Goal: Task Accomplishment & Management: Use online tool/utility

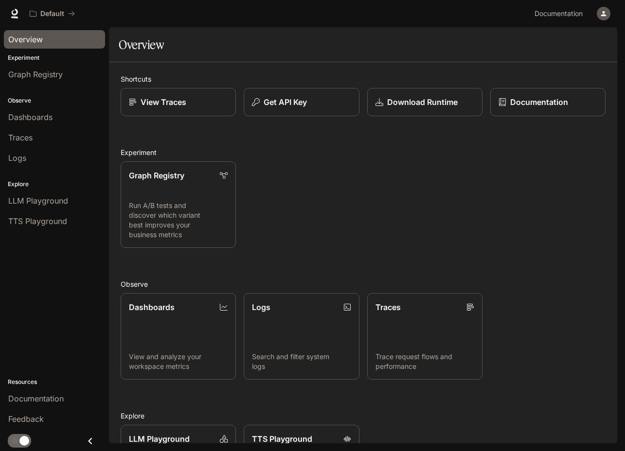
click at [30, 38] on span "Overview" at bounding box center [25, 40] width 35 height 12
click at [14, 15] on icon at bounding box center [15, 12] width 6 height 7
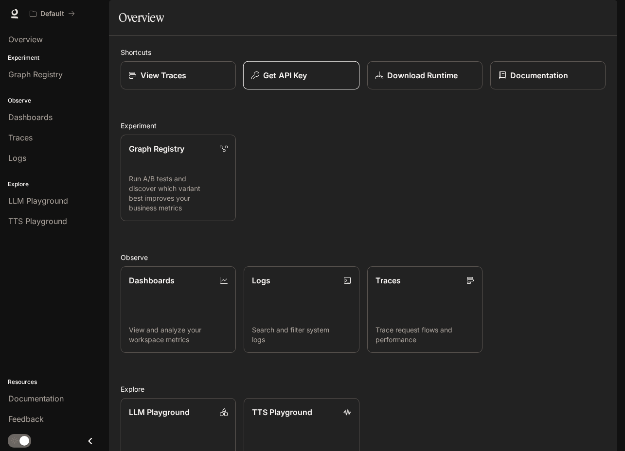
click at [302, 81] on p "Get API Key" at bounding box center [285, 76] width 44 height 12
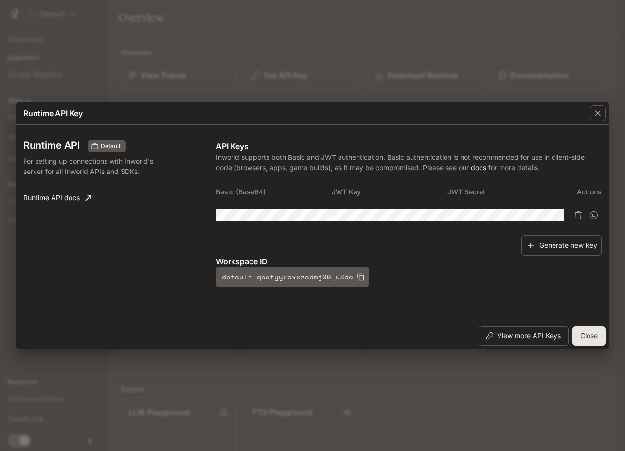
click at [481, 167] on link "docs" at bounding box center [479, 167] width 16 height 8
drag, startPoint x: 218, startPoint y: 191, endPoint x: 516, endPoint y: 196, distance: 298.0
click at [516, 196] on tr "Basic (Base64) JWT Key JWT Secret Actions" at bounding box center [408, 191] width 385 height 23
click at [250, 180] on th "Basic (Base64)" at bounding box center [274, 191] width 116 height 23
drag, startPoint x: 216, startPoint y: 190, endPoint x: 518, endPoint y: 197, distance: 302.0
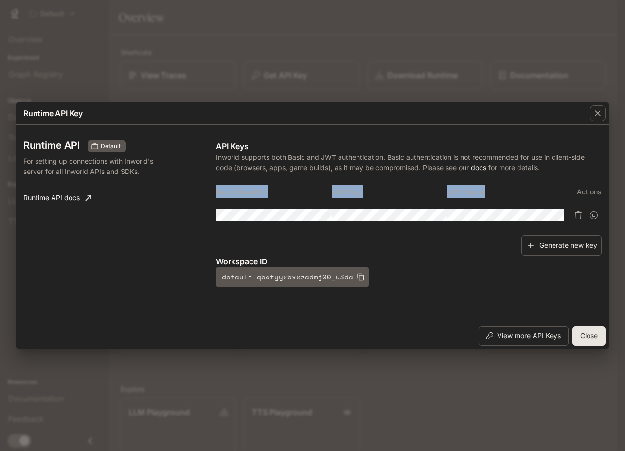
click at [518, 197] on tr "Basic (Base64) JWT Key JWT Secret Actions" at bounding box center [408, 191] width 385 height 23
copy tr "Basic (Base64) JWT Key JWT Secret"
click at [422, 257] on p "Workspace ID" at bounding box center [408, 262] width 385 height 12
click at [529, 214] on icon "button" at bounding box center [526, 215] width 8 height 8
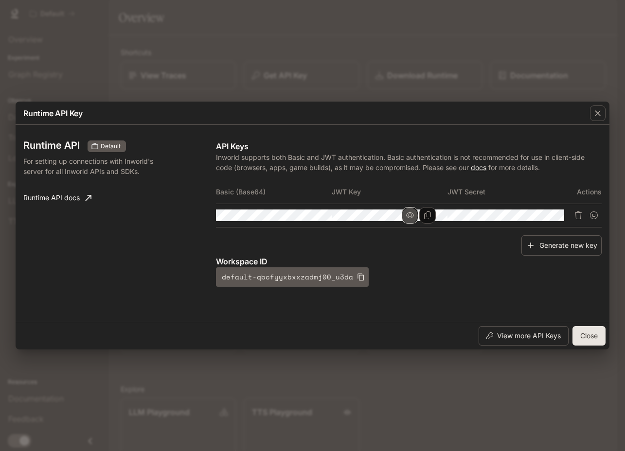
click at [409, 216] on icon "button" at bounding box center [410, 215] width 8 height 8
click at [290, 214] on icon "button" at bounding box center [294, 215] width 8 height 8
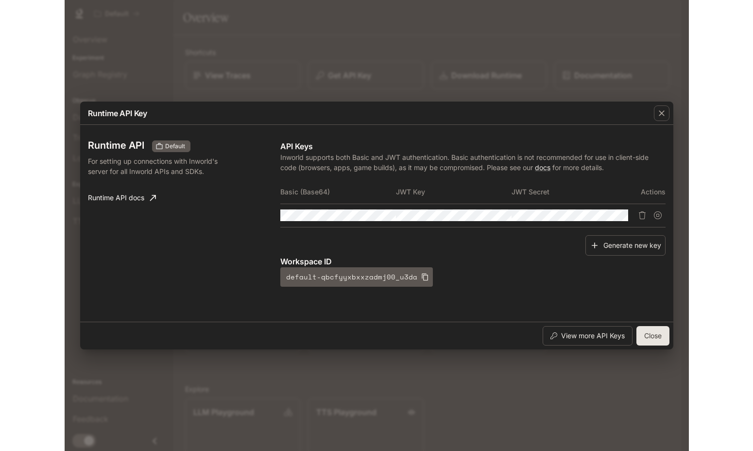
scroll to position [0, 0]
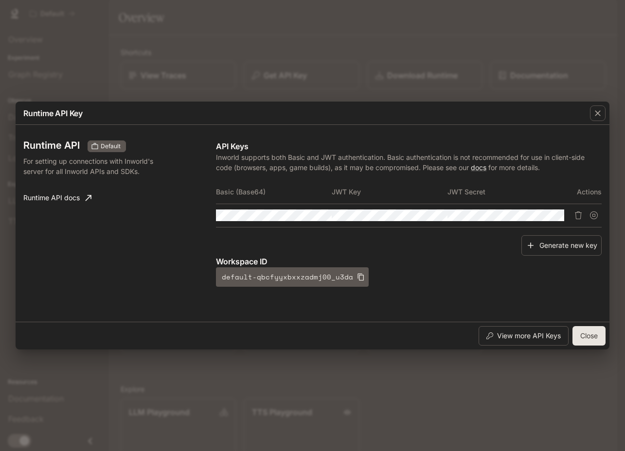
click at [179, 214] on div "Runtime API Default For setting up connections with Inworld's server for all In…" at bounding box center [312, 223] width 578 height 189
click at [179, 214] on div "Runtime API Default For setting up connections with Inworld's server for all In…" at bounding box center [119, 213] width 193 height 146
